Goal: Task Accomplishment & Management: Complete application form

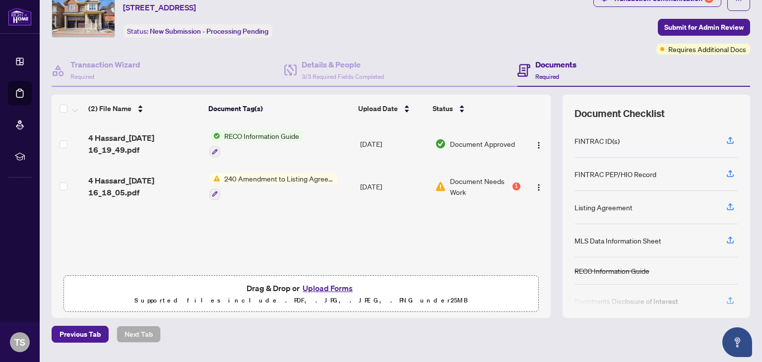
scroll to position [44, 0]
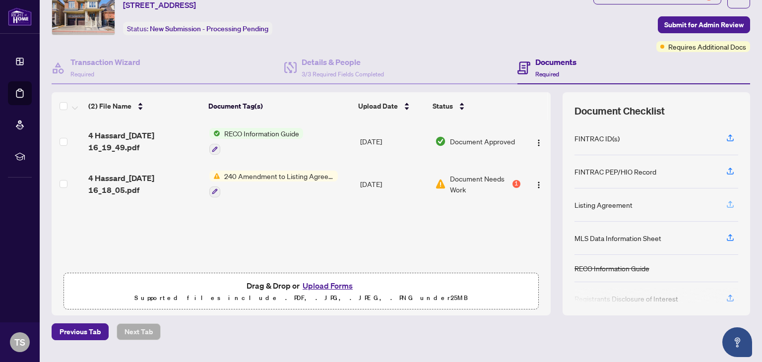
click at [727, 205] on button "button" at bounding box center [730, 204] width 16 height 17
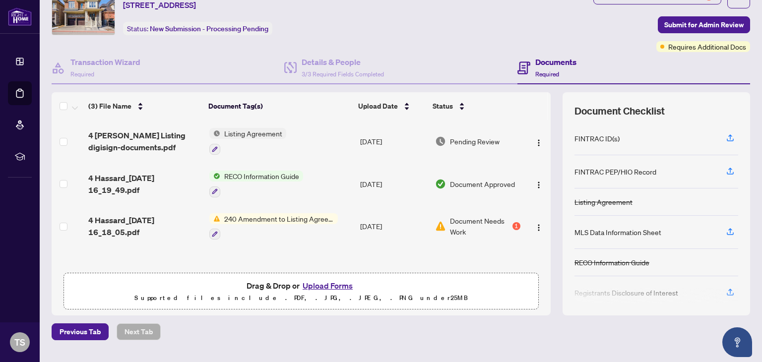
click at [243, 135] on span "Listing Agreement" at bounding box center [253, 133] width 66 height 11
click at [212, 146] on icon "button" at bounding box center [215, 149] width 6 height 6
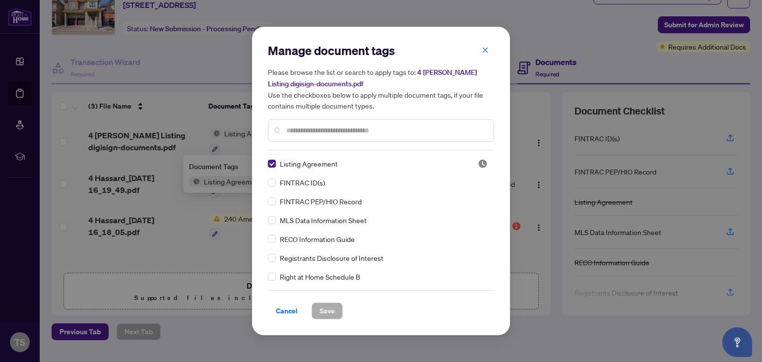
click at [237, 132] on div "Manage document tags Please browse the list or search to apply tags to: 4 [PERS…" at bounding box center [381, 181] width 762 height 362
click at [289, 312] on span "Cancel" at bounding box center [287, 311] width 22 height 16
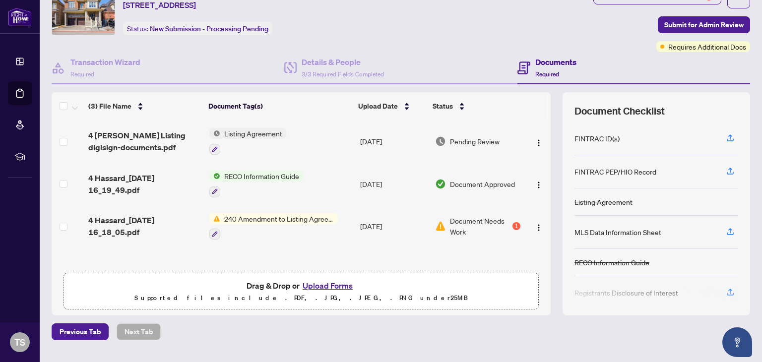
click at [467, 141] on span "Pending Review" at bounding box center [475, 141] width 50 height 11
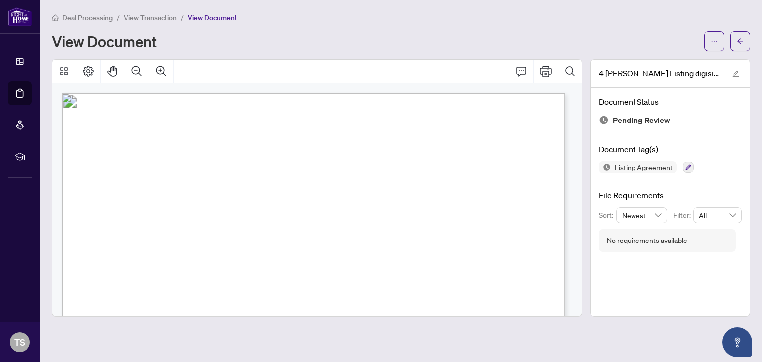
click at [162, 18] on span "View Transaction" at bounding box center [150, 17] width 53 height 9
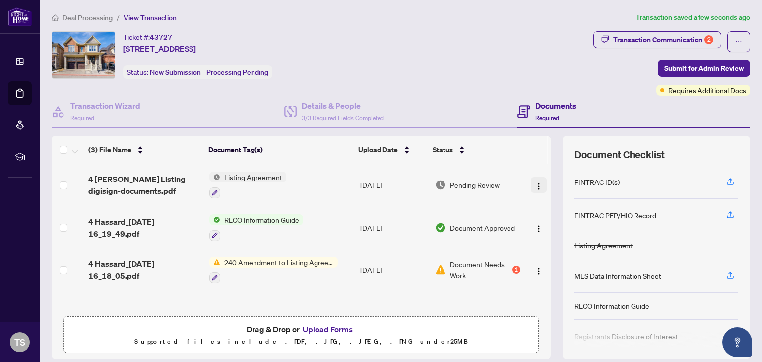
click at [535, 185] on img "button" at bounding box center [539, 187] width 8 height 8
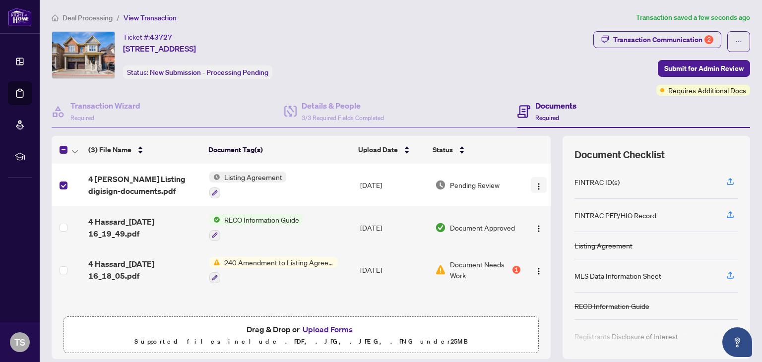
click at [535, 185] on img "button" at bounding box center [539, 187] width 8 height 8
click at [513, 145] on div "Status" at bounding box center [475, 149] width 85 height 11
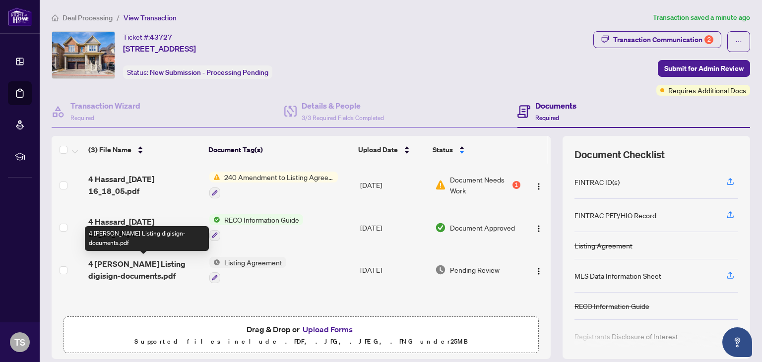
click at [145, 268] on span "4 [PERSON_NAME] Listing digisign-documents.pdf" at bounding box center [144, 270] width 113 height 24
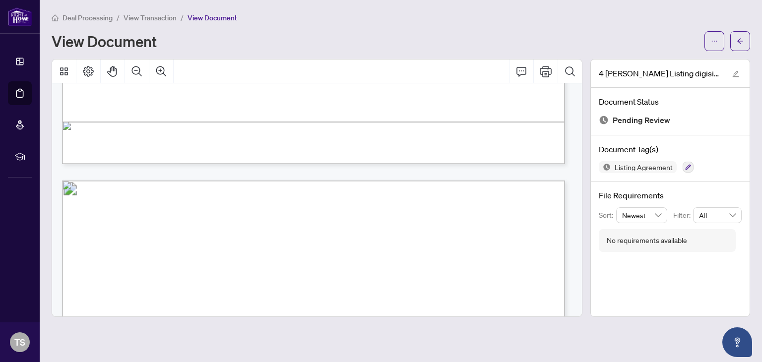
scroll to position [5921, 0]
click at [158, 16] on span "View Transaction" at bounding box center [150, 17] width 53 height 9
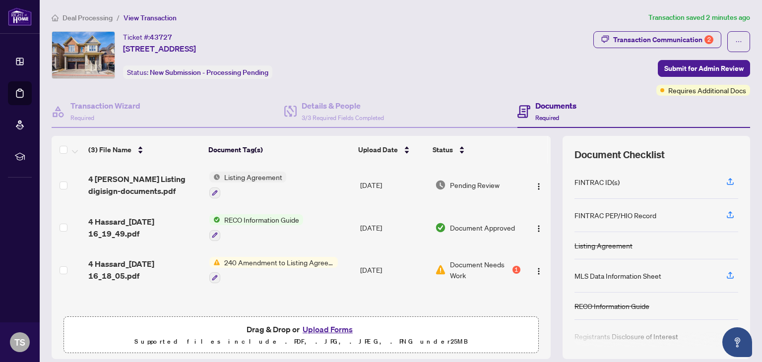
click at [246, 179] on span "Listing Agreement" at bounding box center [253, 177] width 66 height 11
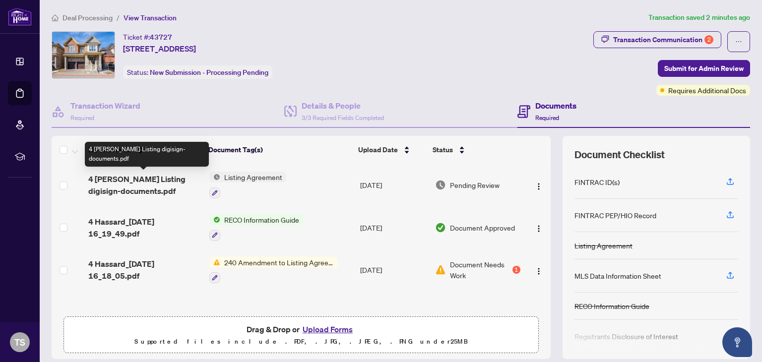
click at [124, 180] on span "4 [PERSON_NAME] Listing digisign-documents.pdf" at bounding box center [144, 185] width 113 height 24
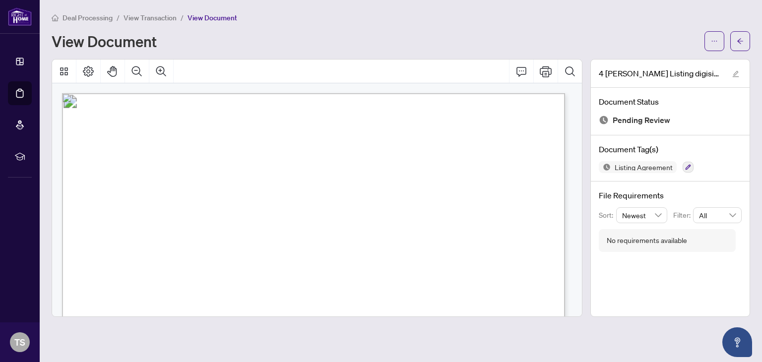
click at [156, 14] on span "View Transaction" at bounding box center [150, 17] width 53 height 9
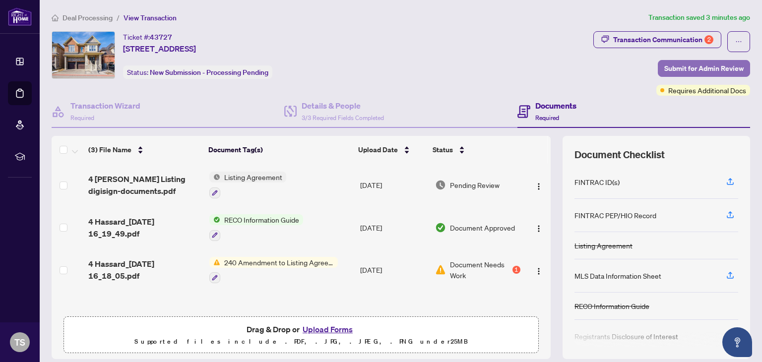
click at [719, 70] on span "Submit for Admin Review" at bounding box center [703, 69] width 79 height 16
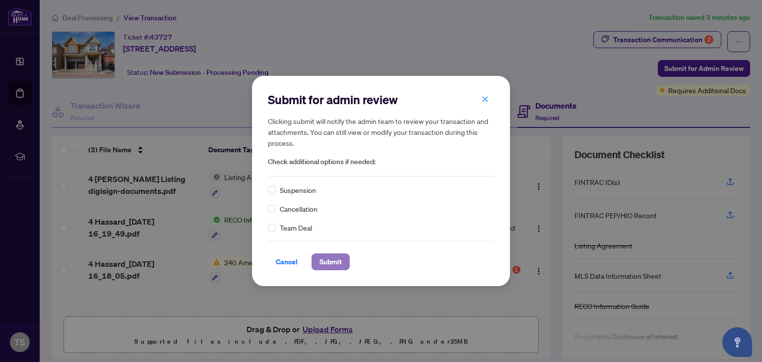
click at [327, 264] on span "Submit" at bounding box center [330, 262] width 22 height 16
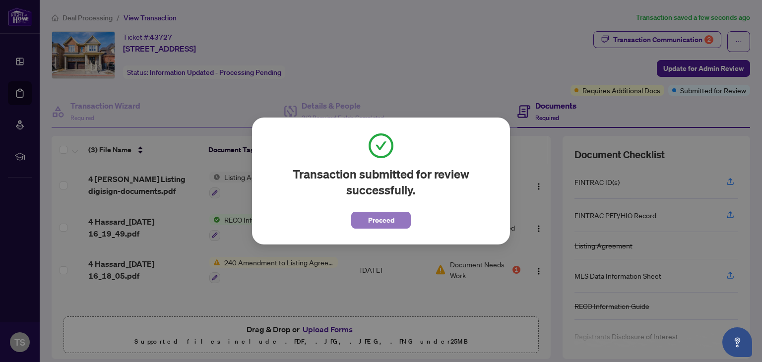
click at [385, 222] on span "Proceed" at bounding box center [381, 220] width 26 height 16
